Goal: Information Seeking & Learning: Check status

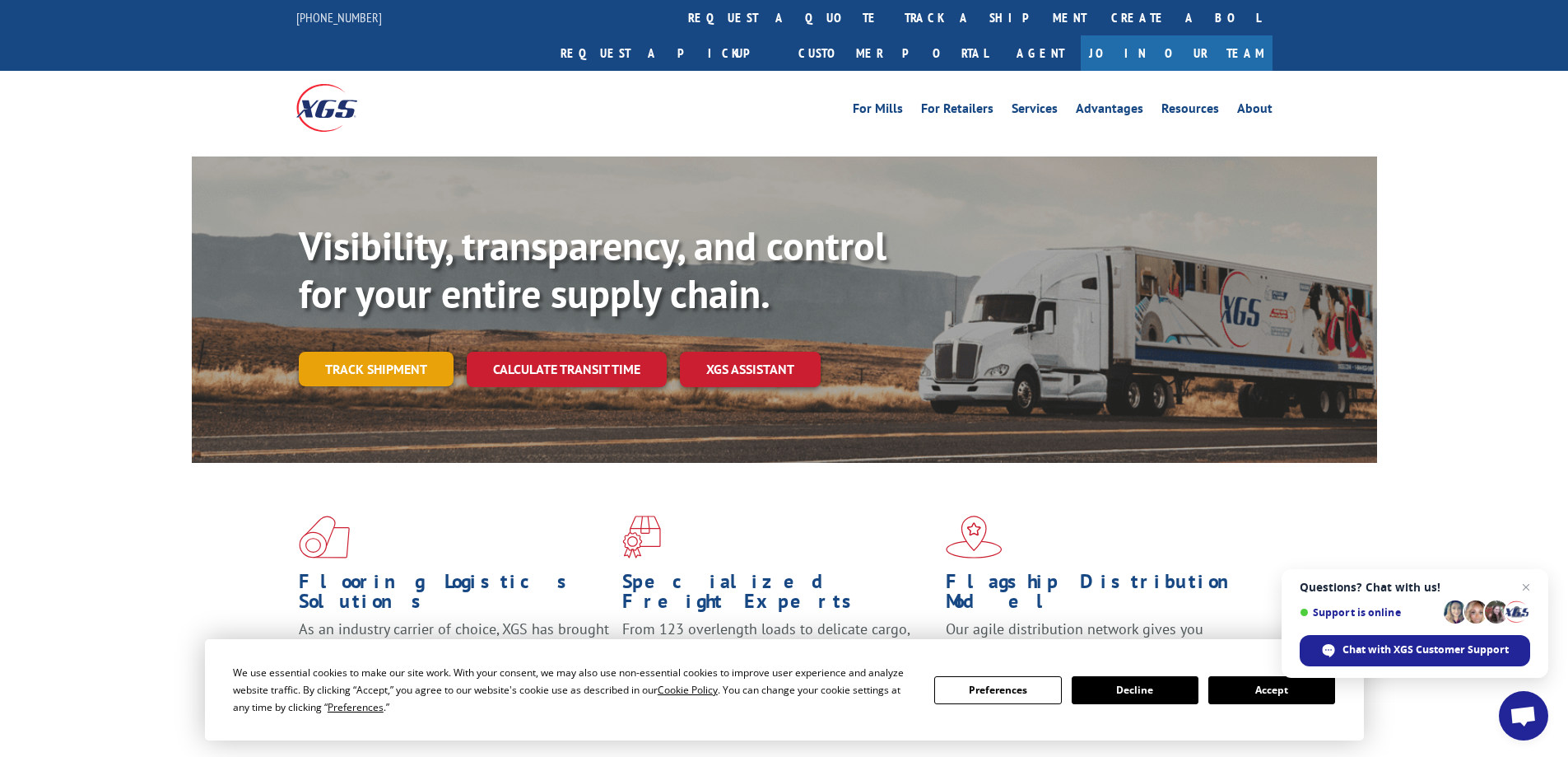
click at [342, 352] on link "Track shipment" at bounding box center [376, 369] width 155 height 35
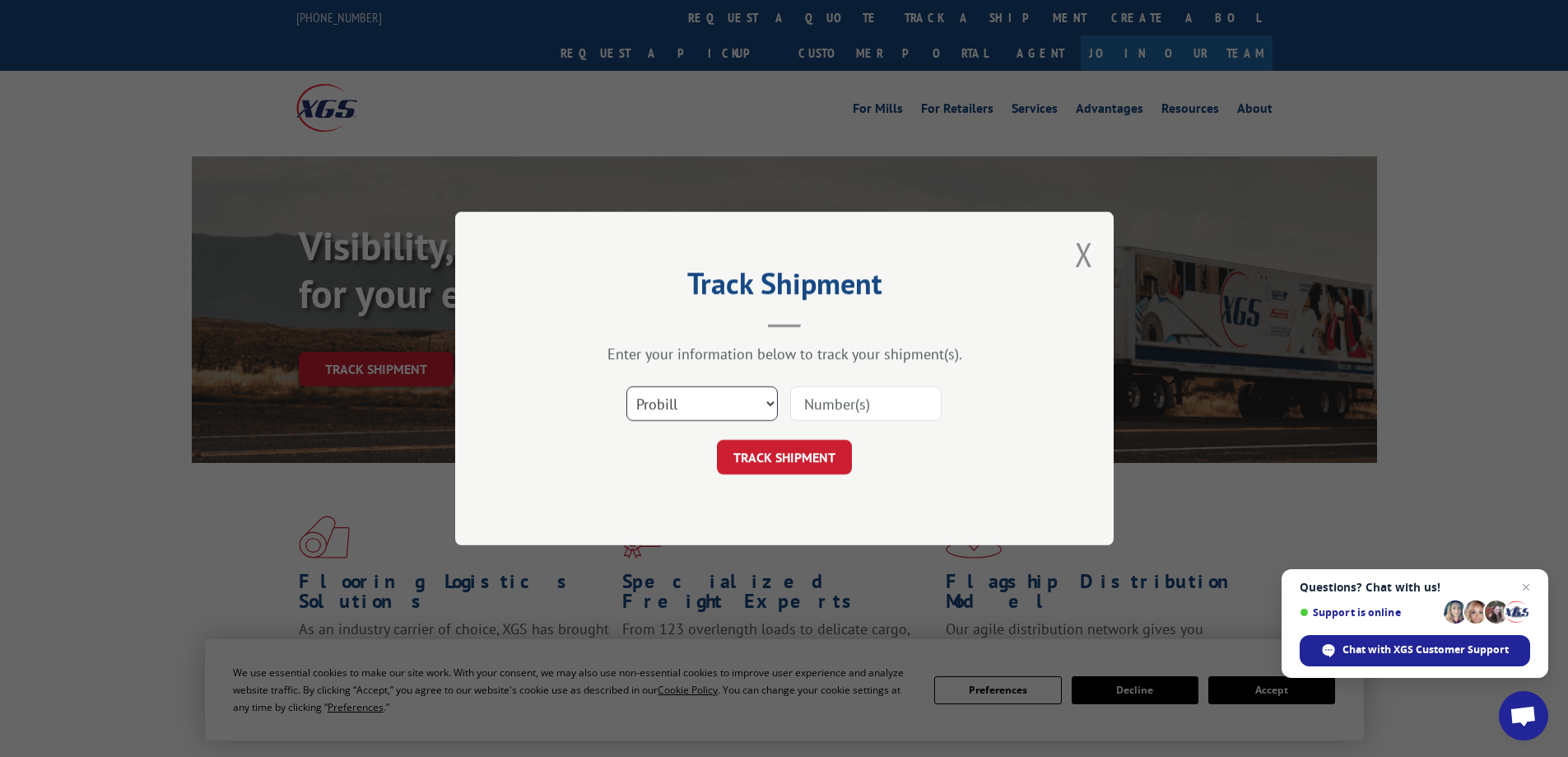
click at [690, 399] on select "Select category... Probill BOL PO" at bounding box center [702, 404] width 151 height 35
select select "bol"
click at [626, 387] on select "Select category... Probill BOL PO" at bounding box center [702, 404] width 151 height 35
click at [839, 404] on input at bounding box center [866, 404] width 151 height 35
paste input "5158077"
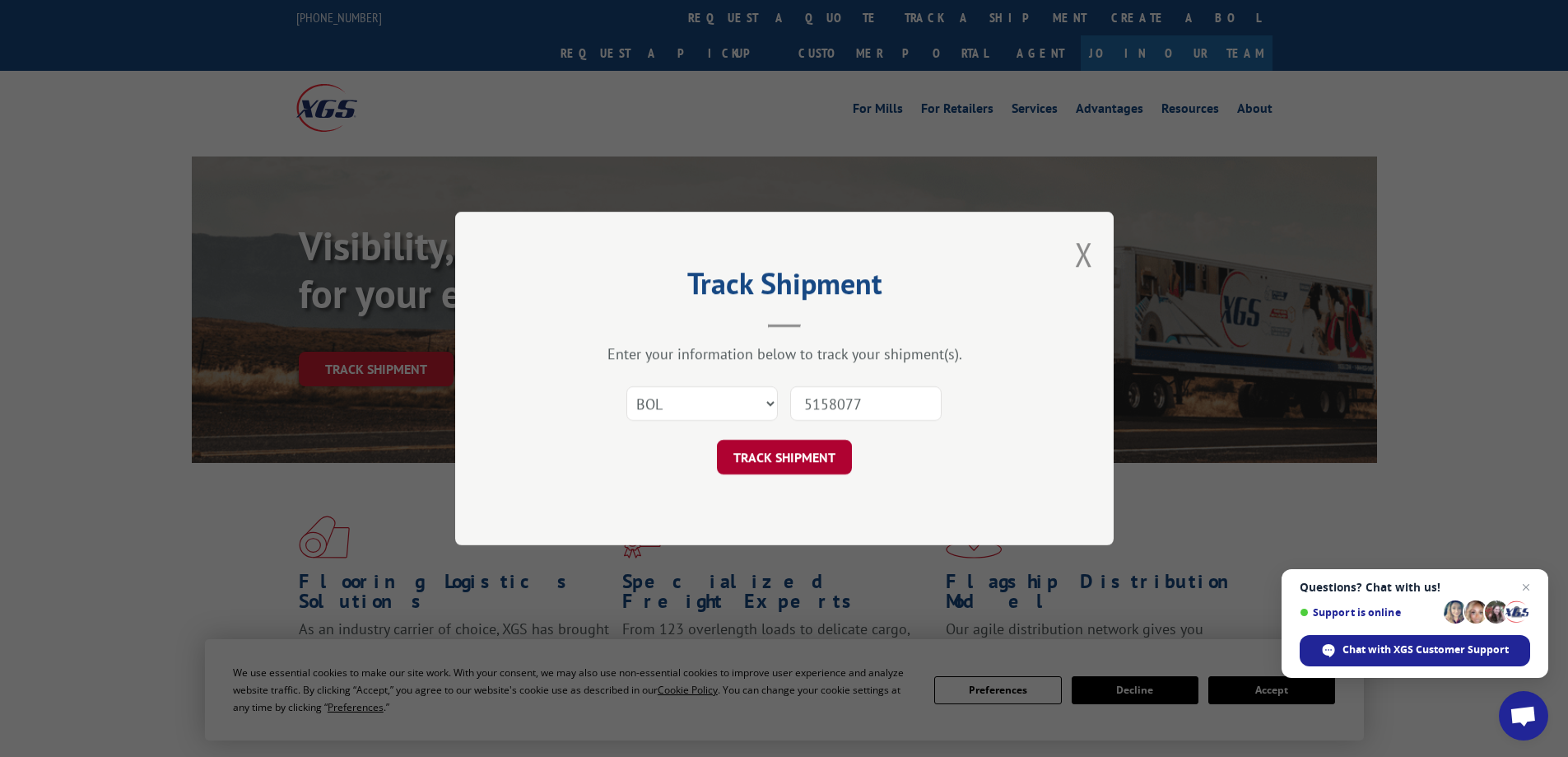
type input "5158077"
click at [780, 460] on button "TRACK SHIPMENT" at bounding box center [784, 456] width 135 height 35
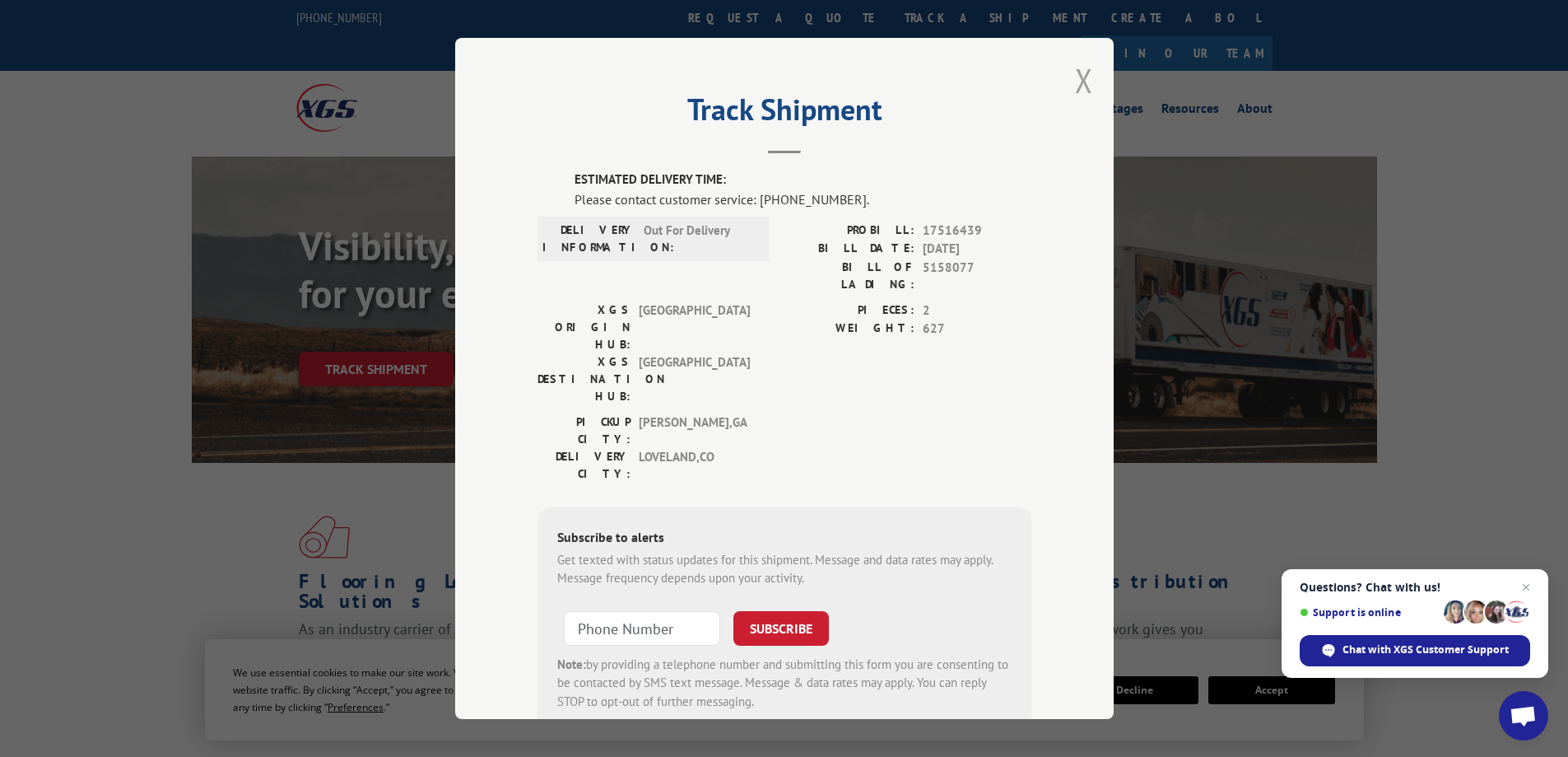
click at [1078, 87] on button "Close modal" at bounding box center [1083, 80] width 18 height 43
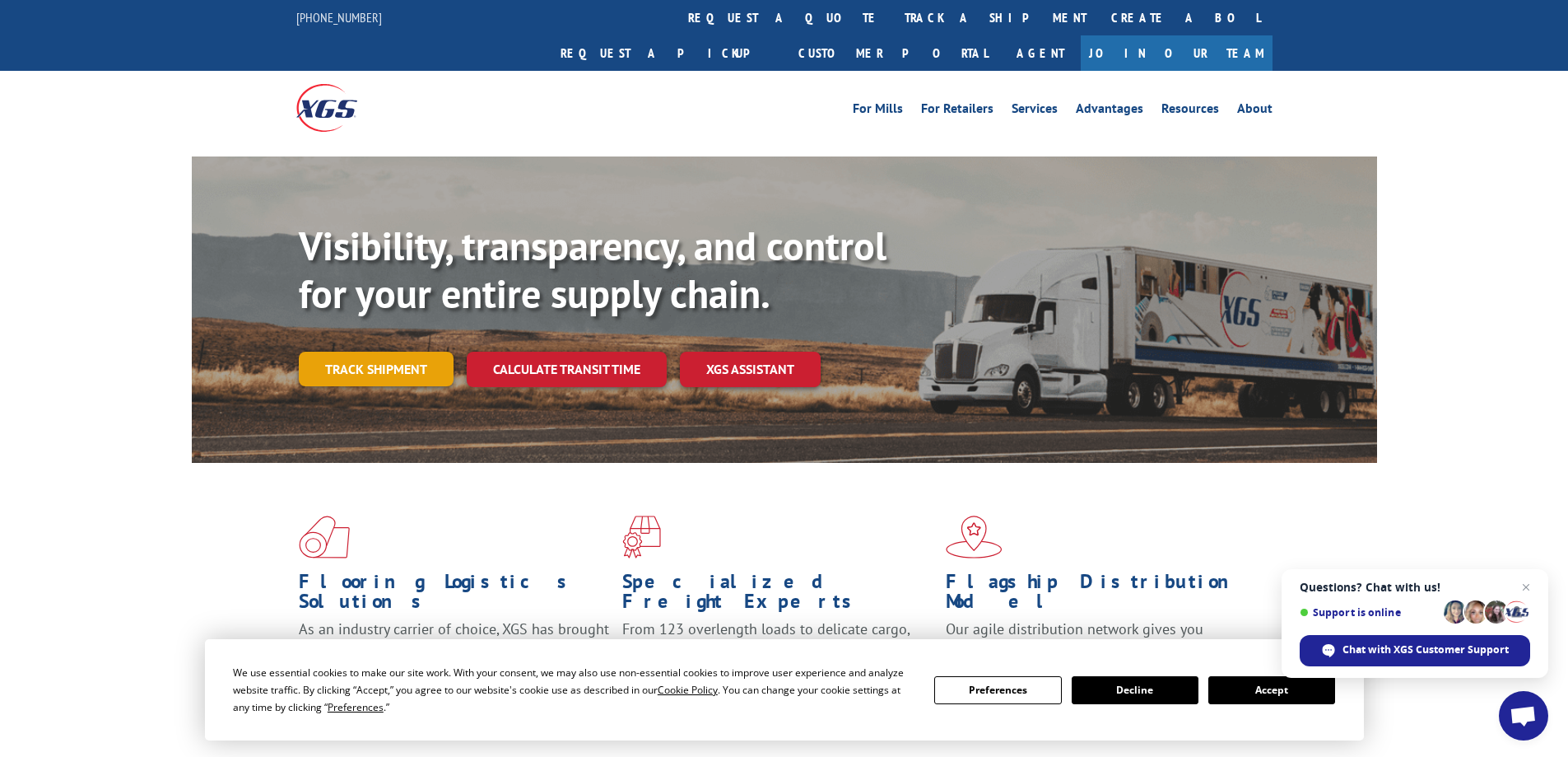
click at [370, 352] on link "Track shipment" at bounding box center [376, 369] width 155 height 35
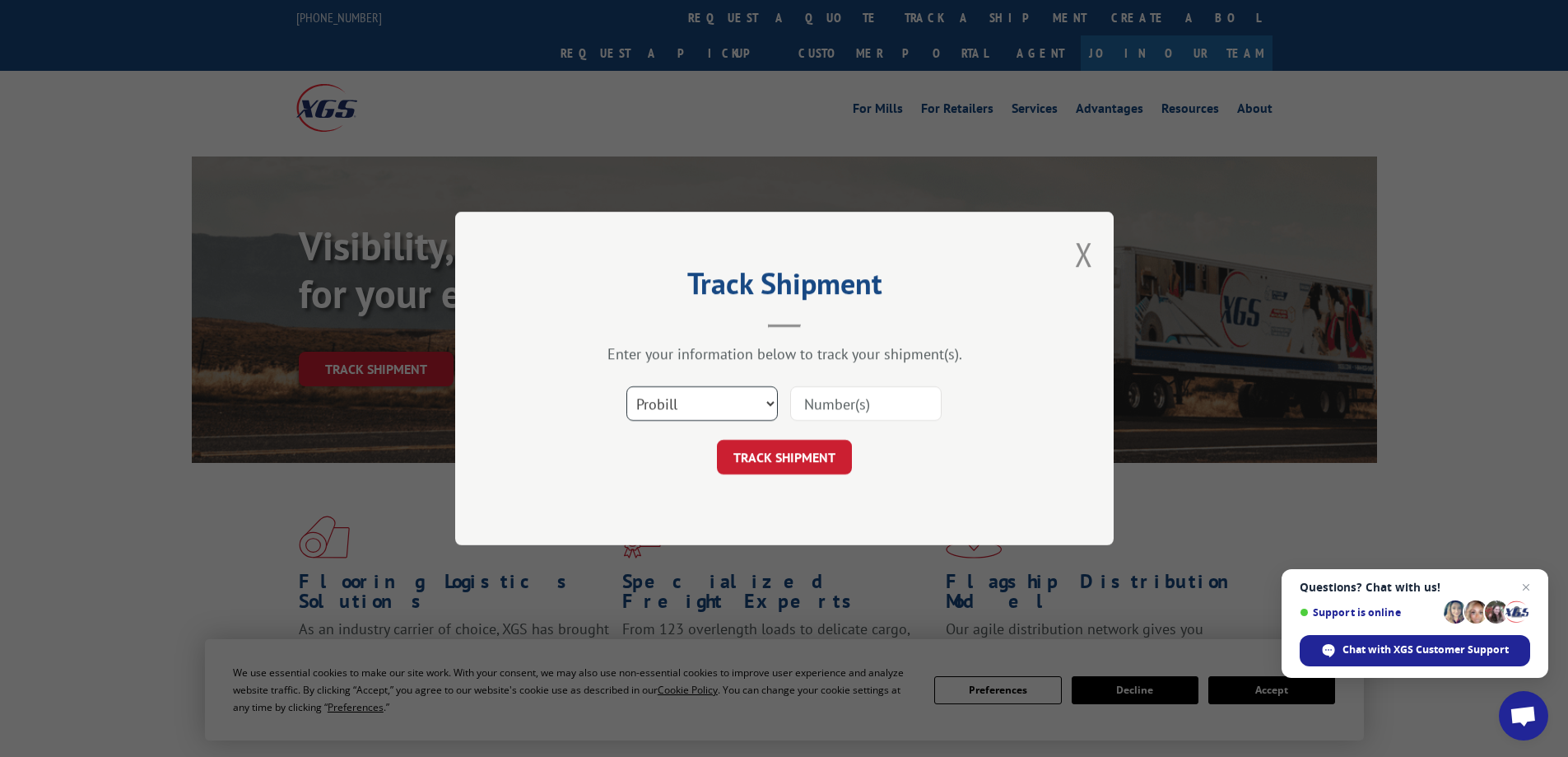
click at [651, 414] on select "Select category... Probill BOL PO" at bounding box center [702, 404] width 151 height 35
select select "bol"
click at [626, 387] on select "Select category... Probill BOL PO" at bounding box center [702, 404] width 151 height 35
click at [838, 401] on input at bounding box center [866, 404] width 151 height 35
paste input "6010646"
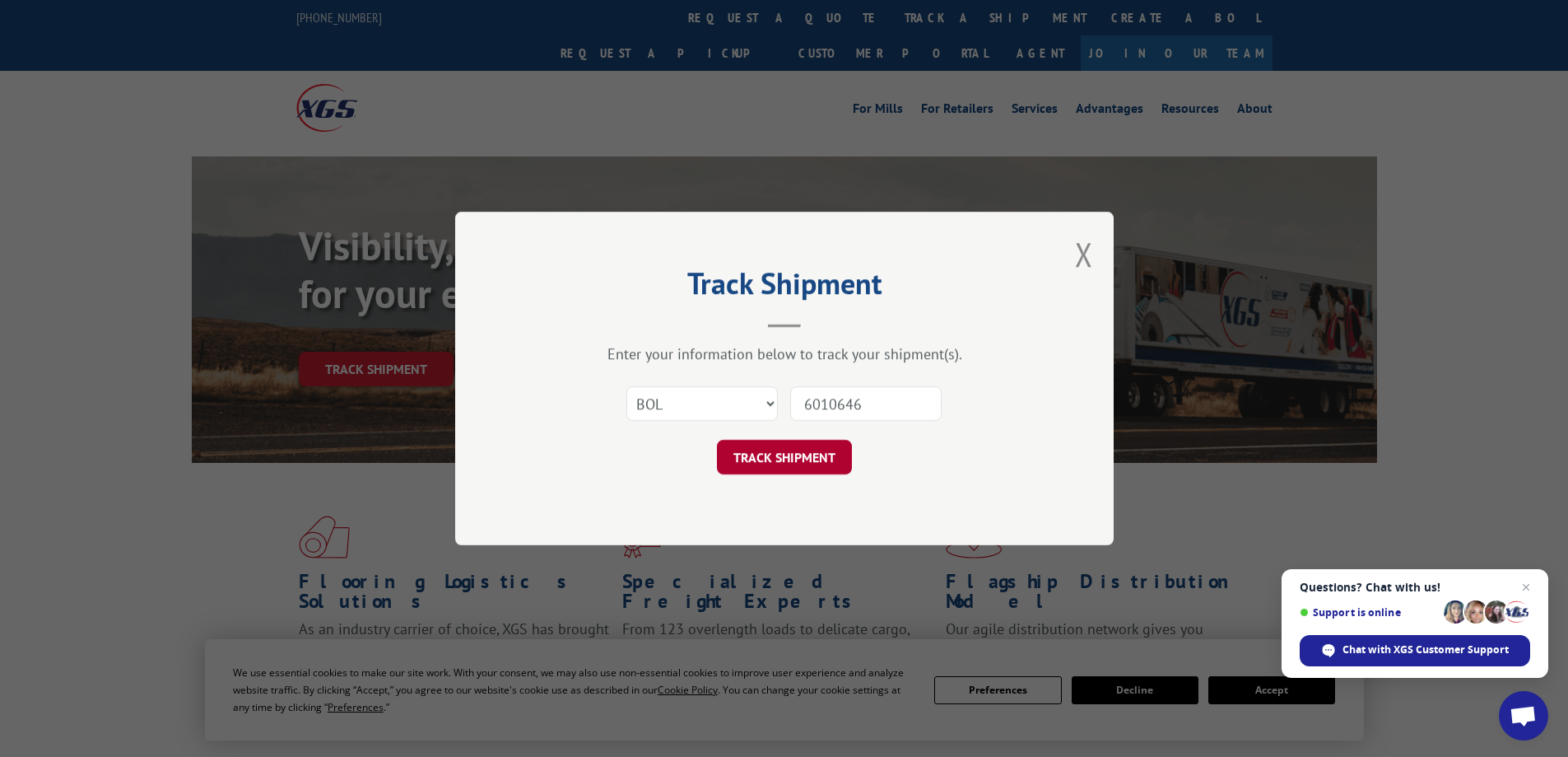
type input "6010646"
click at [776, 458] on button "TRACK SHIPMENT" at bounding box center [784, 456] width 135 height 35
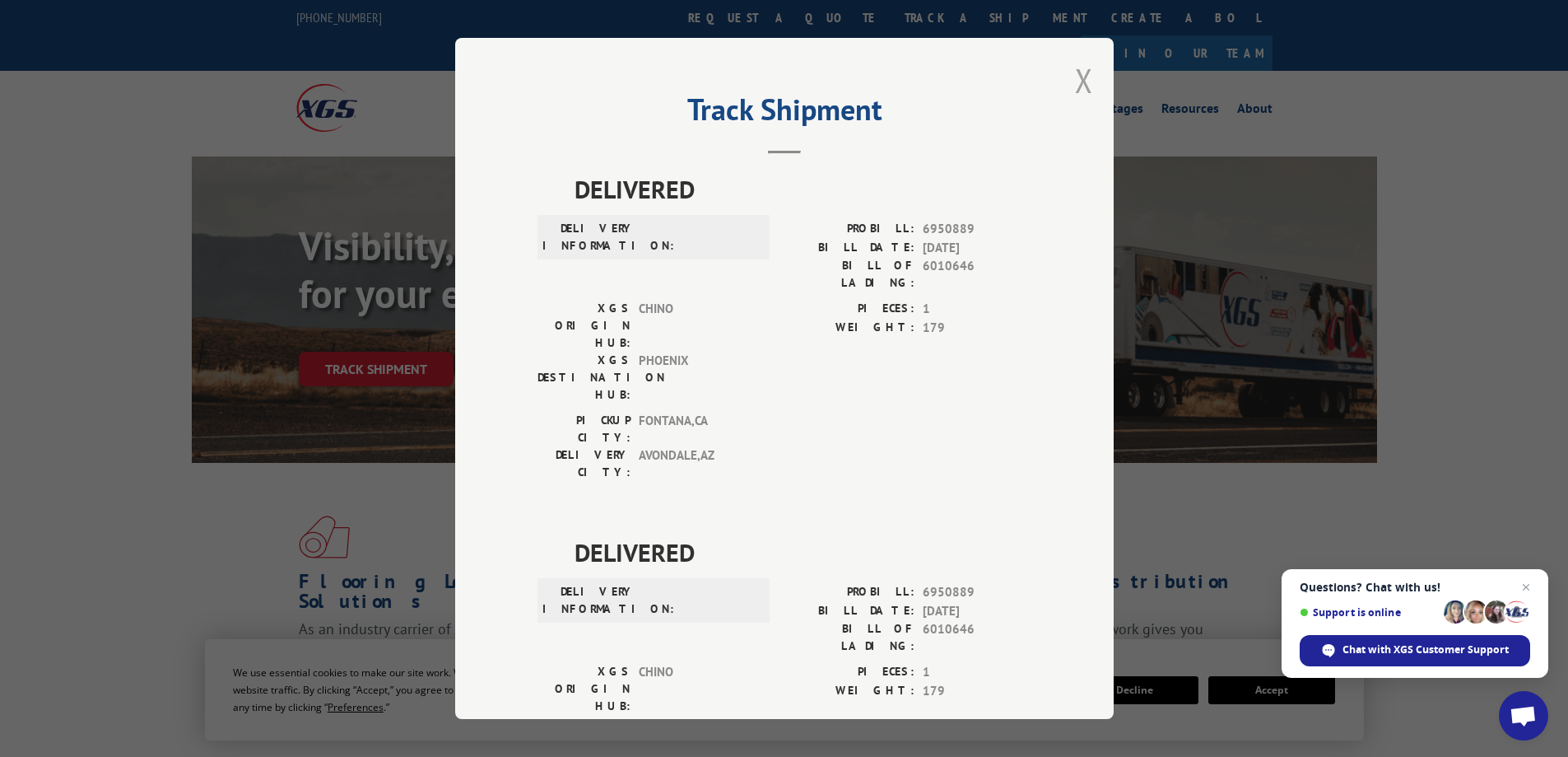
click at [1077, 85] on button "Close modal" at bounding box center [1083, 80] width 18 height 43
